Goal: Task Accomplishment & Management: Use online tool/utility

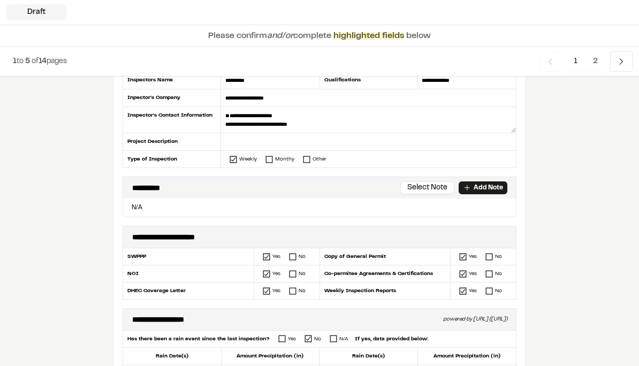
scroll to position [139, 0]
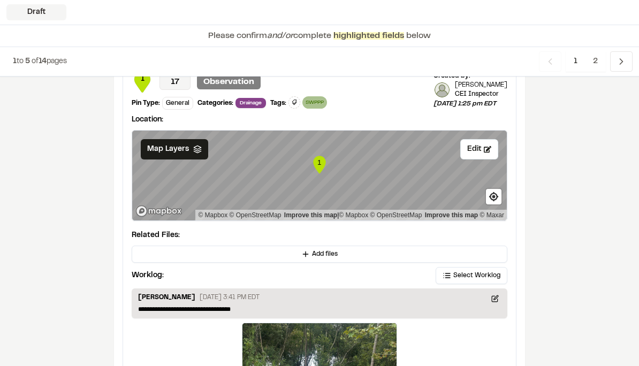
click at [473, 272] on span "Select Worklog" at bounding box center [477, 277] width 47 height 10
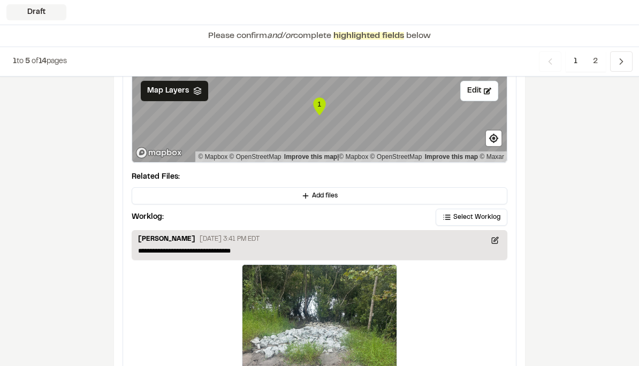
scroll to position [1822, 0]
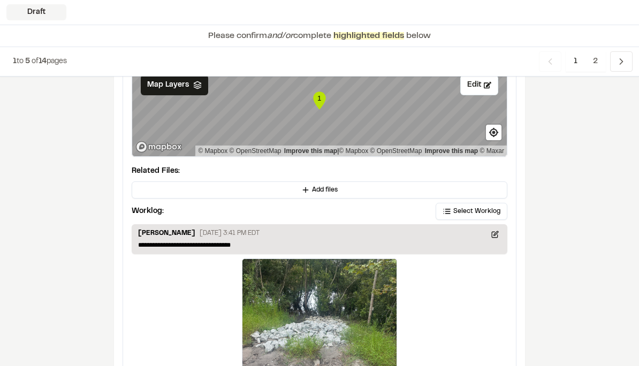
click at [467, 207] on span "Select Worklog" at bounding box center [477, 212] width 47 height 10
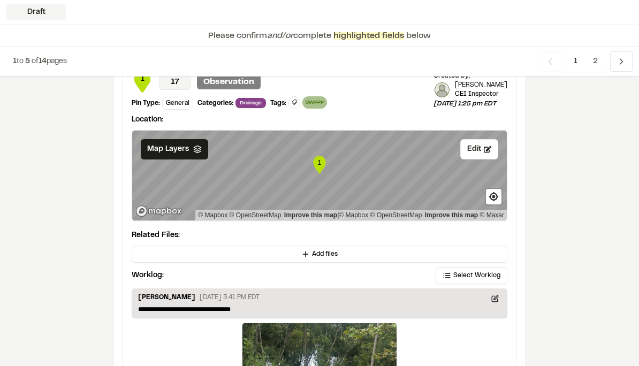
scroll to position [1759, 0]
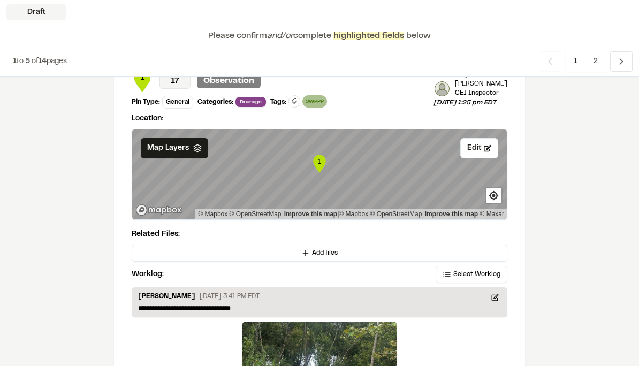
click at [594, 59] on span "2" at bounding box center [595, 61] width 21 height 20
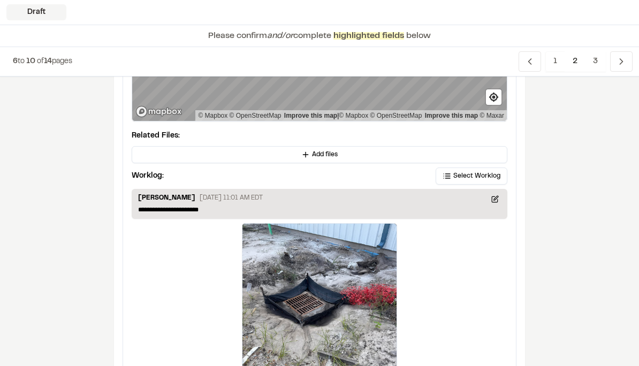
scroll to position [157, 0]
click at [489, 182] on button "Select Worklog" at bounding box center [472, 176] width 72 height 17
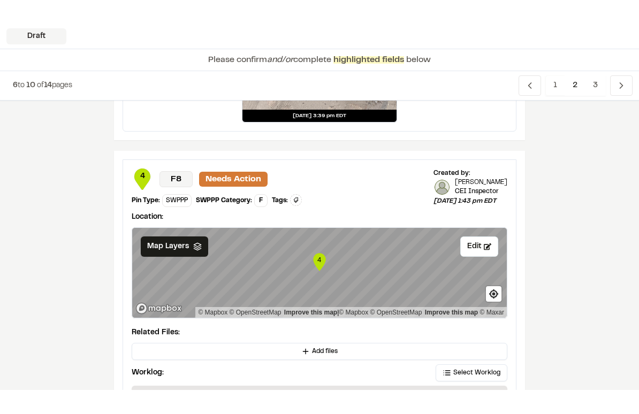
scroll to position [915, 0]
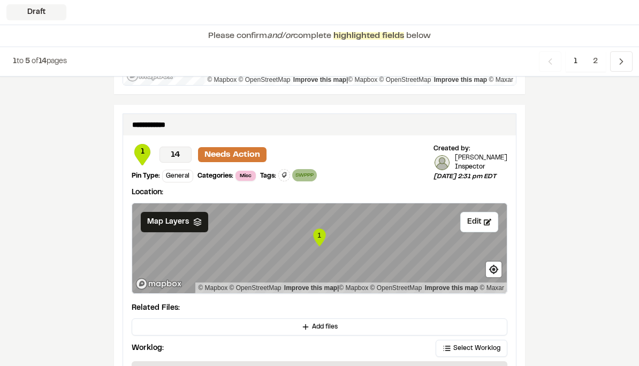
scroll to position [1897, 0]
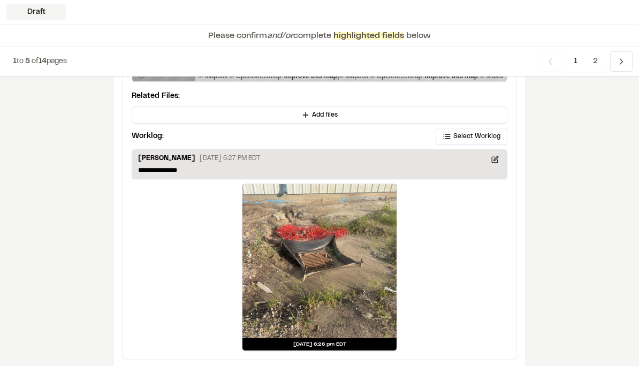
click at [595, 63] on span "2" at bounding box center [595, 61] width 21 height 20
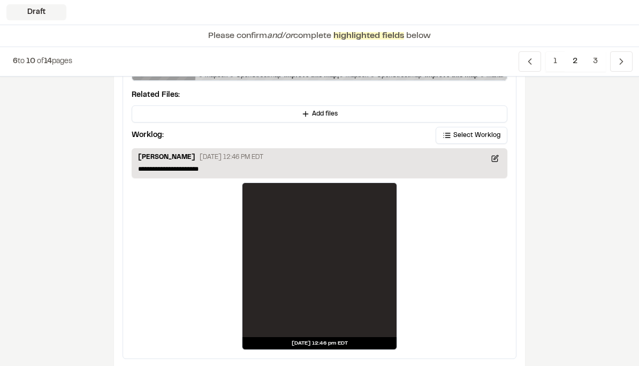
scroll to position [2073, 0]
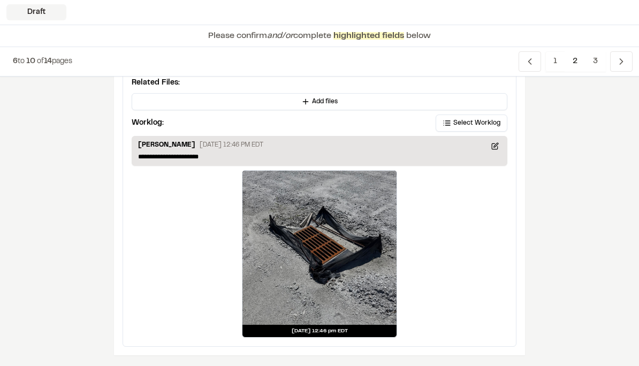
click at [598, 60] on span "3" at bounding box center [595, 61] width 21 height 20
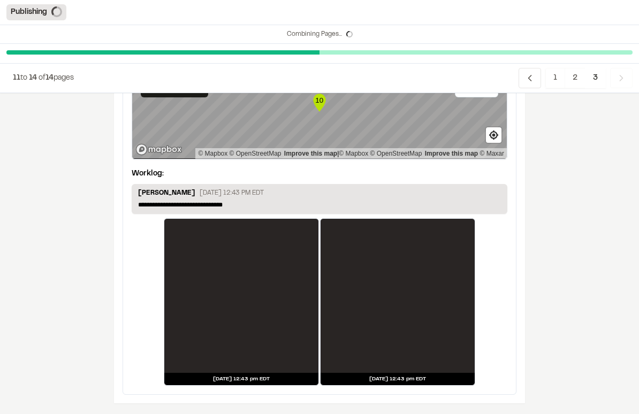
scroll to position [0, 0]
